Goal: Information Seeking & Learning: Learn about a topic

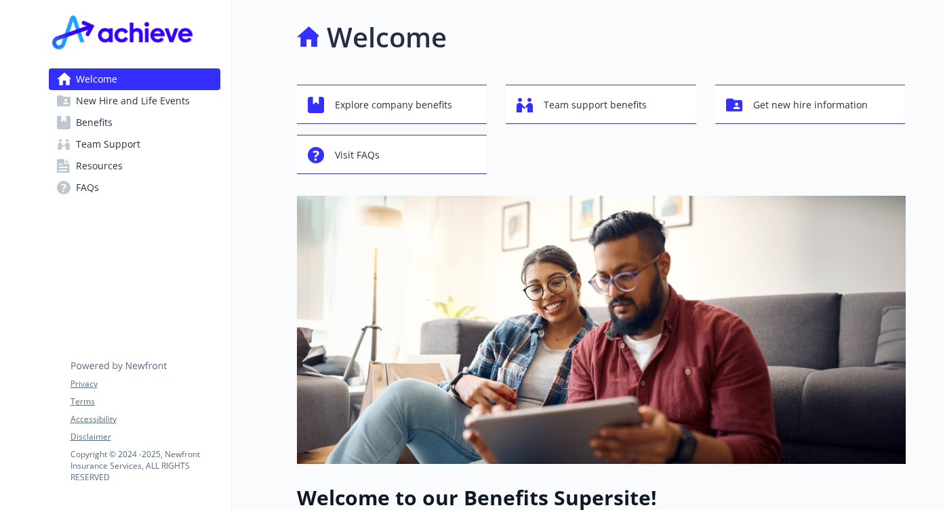
scroll to position [271, 0]
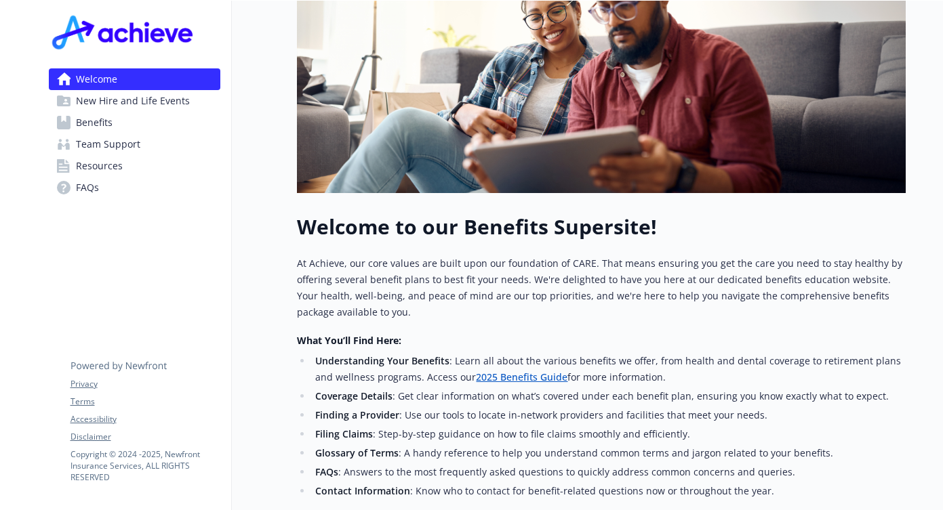
click at [87, 119] on span "Benefits" at bounding box center [94, 123] width 37 height 22
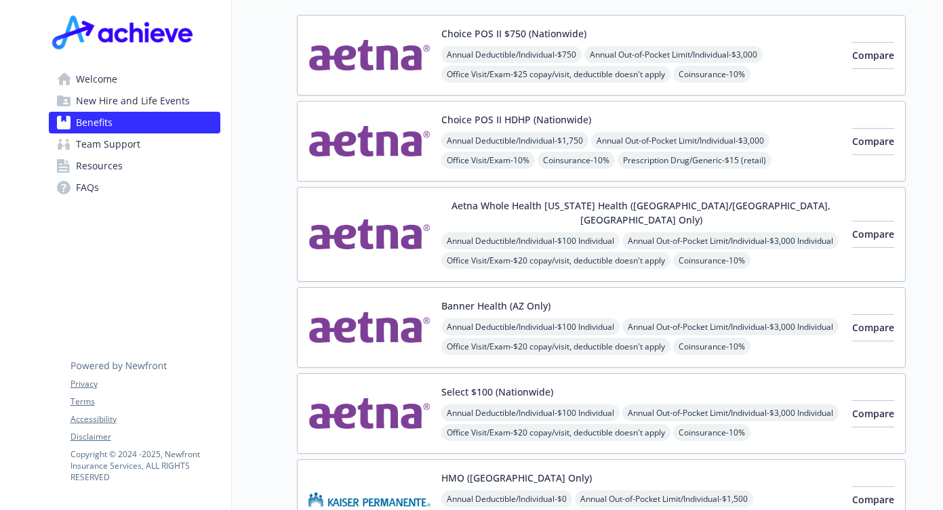
scroll to position [68, 0]
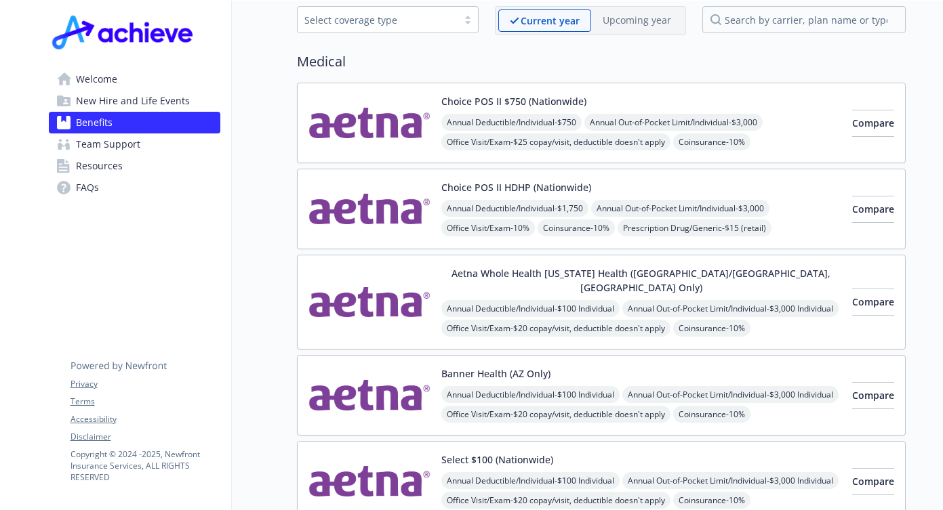
click at [528, 103] on button "Choice POS II $750 (Nationwide)" at bounding box center [513, 101] width 145 height 14
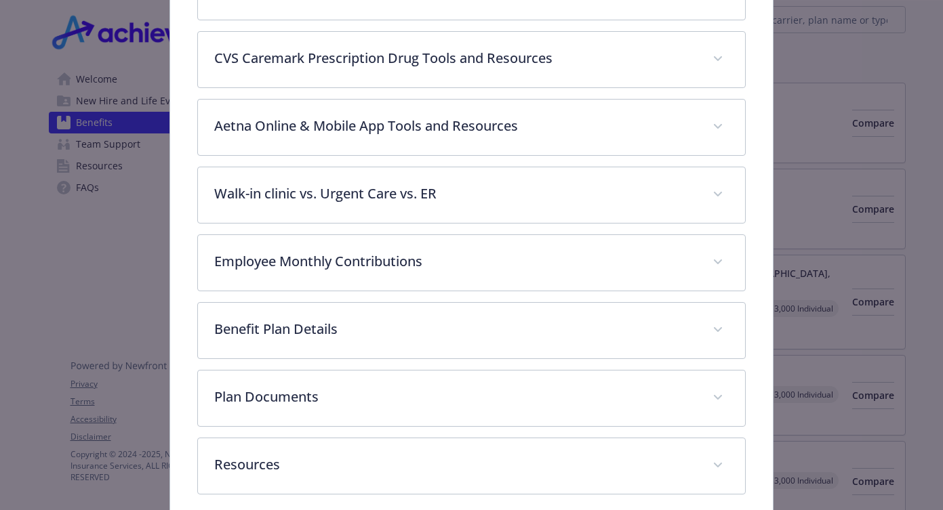
scroll to position [574, 0]
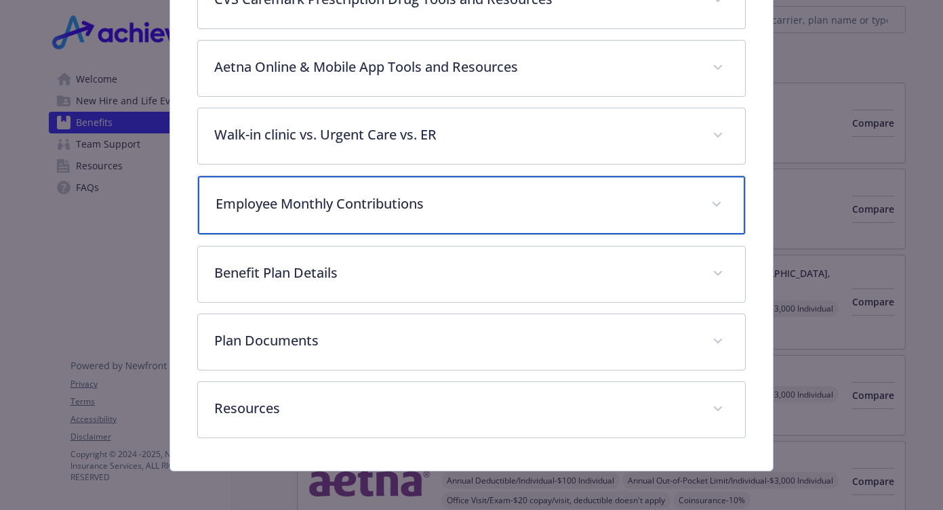
click at [712, 202] on icon "details for plan Medical - Choice POS II $750 (Nationwide) - Medical PPO" at bounding box center [716, 204] width 8 height 5
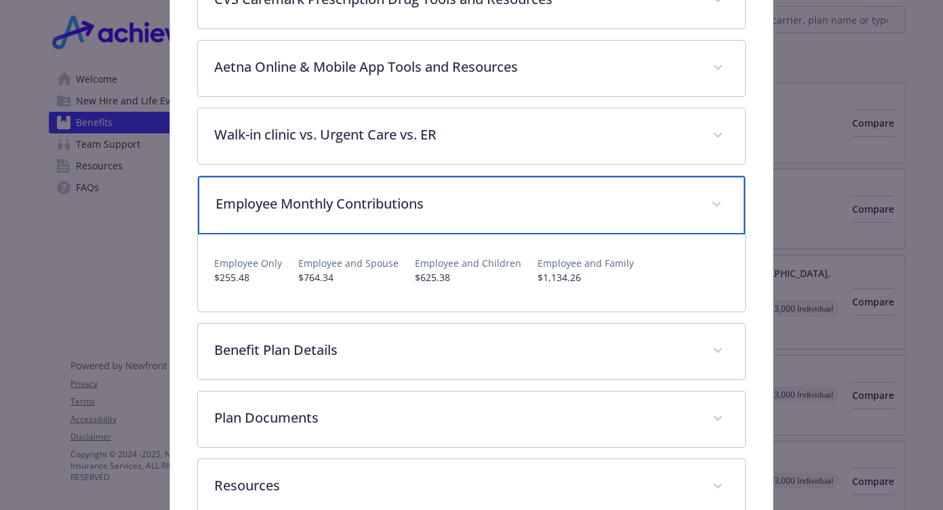
click at [712, 202] on icon "details for plan Medical - Choice POS II $750 (Nationwide) - Medical PPO" at bounding box center [716, 204] width 8 height 5
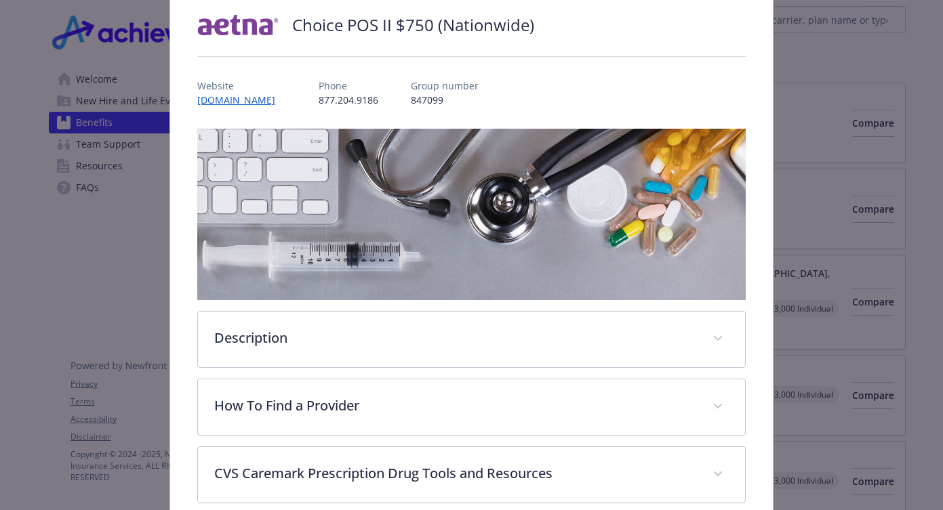
scroll to position [0, 0]
